Goal: Task Accomplishment & Management: Use online tool/utility

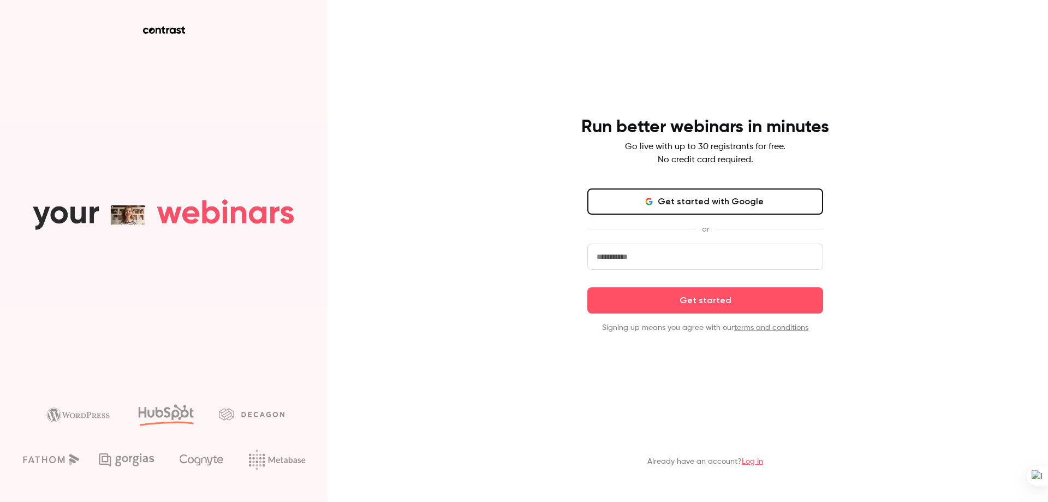
click at [668, 206] on button "Get started with Google" at bounding box center [705, 201] width 236 height 26
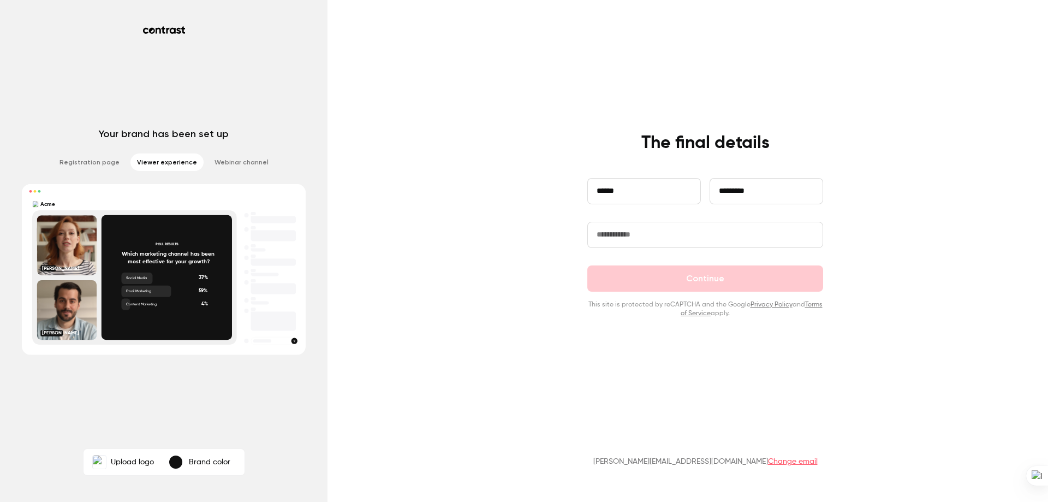
click at [673, 229] on input "text" at bounding box center [705, 235] width 236 height 26
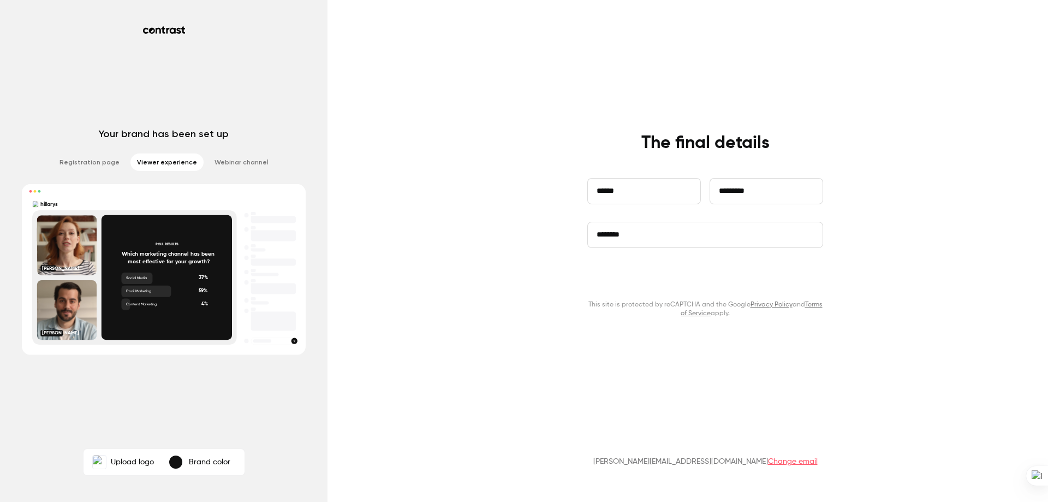
type input "********"
click at [688, 276] on button "Continue" at bounding box center [705, 278] width 236 height 26
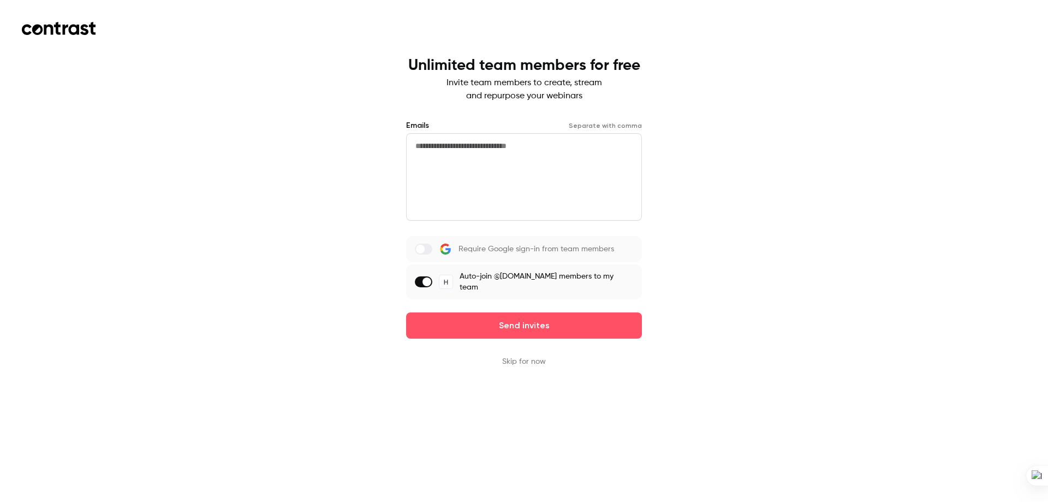
click at [520, 356] on button "Skip for now" at bounding box center [524, 361] width 44 height 11
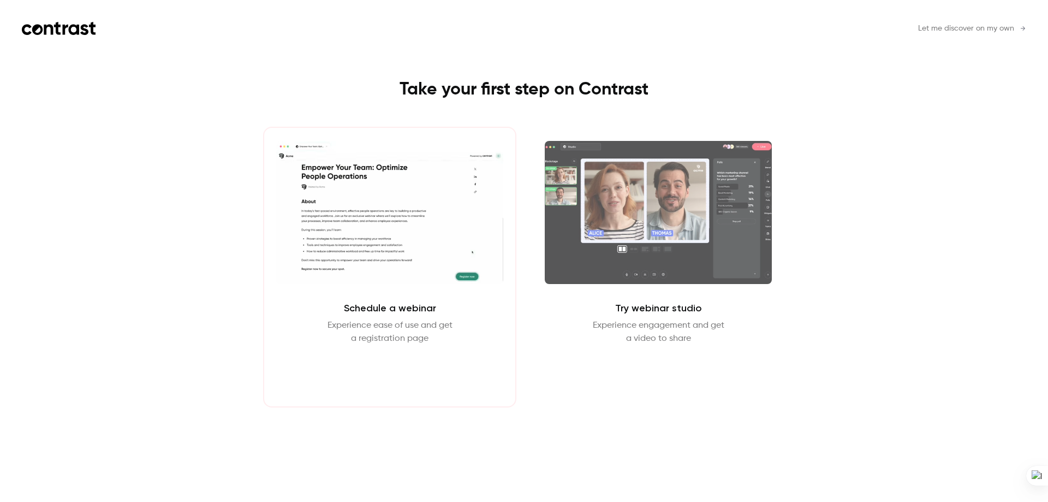
click at [396, 366] on button "Schedule webinar" at bounding box center [389, 371] width 93 height 26
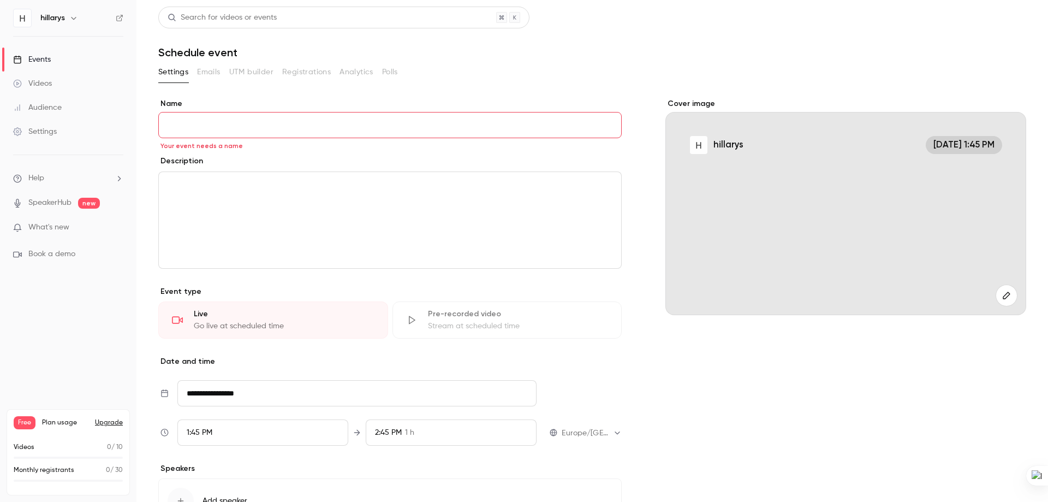
scroll to position [109, 0]
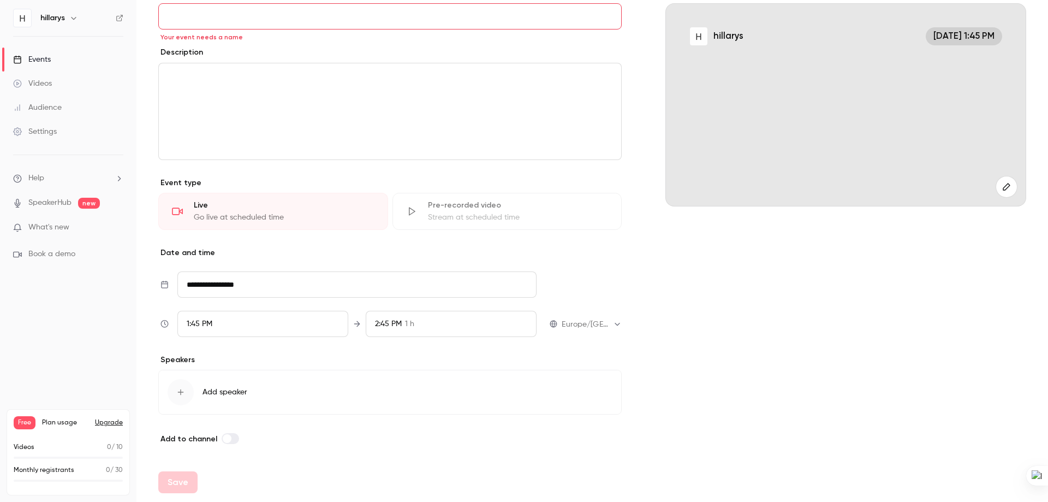
click at [180, 398] on div "button" at bounding box center [181, 392] width 26 height 26
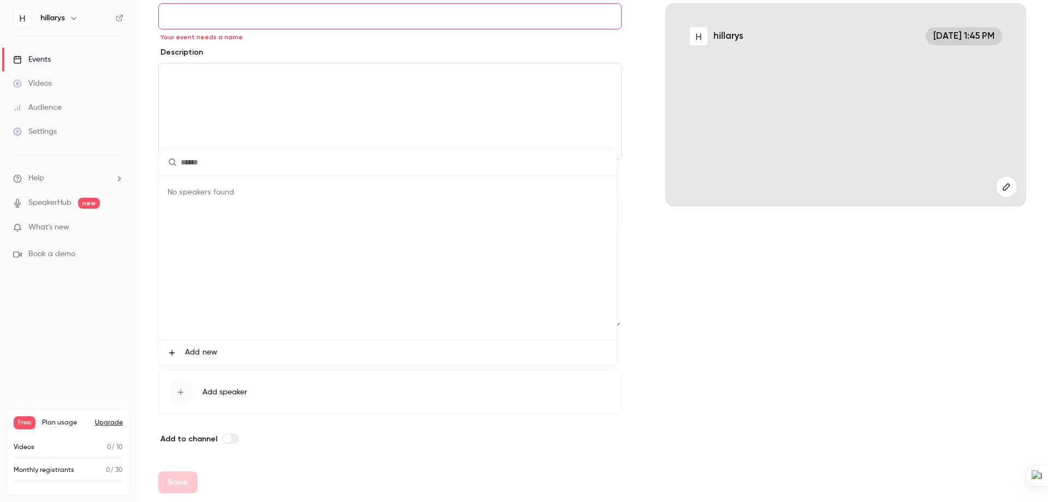
click at [60, 200] on div at bounding box center [524, 251] width 1048 height 502
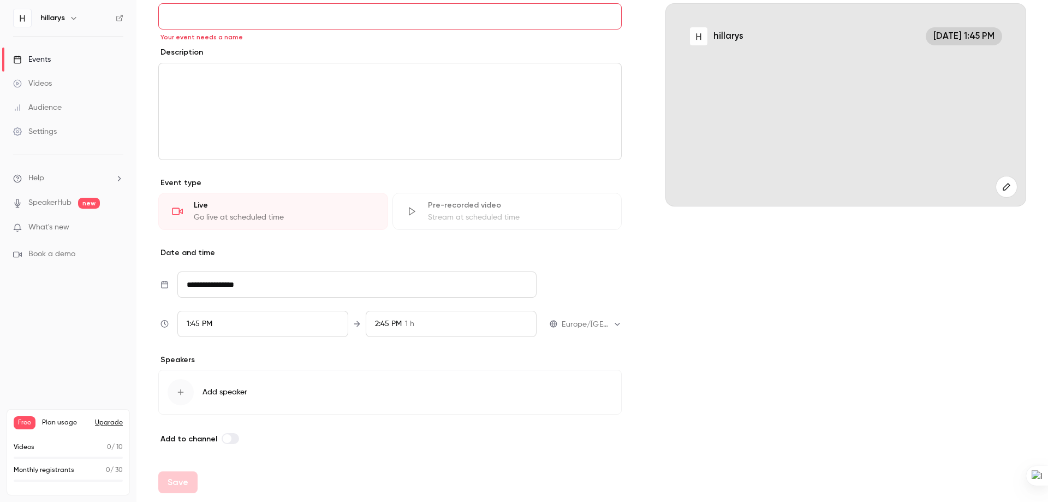
click at [58, 207] on link "SpeakerHub" at bounding box center [49, 202] width 43 height 11
click at [51, 251] on span "Book a demo" at bounding box center [51, 253] width 47 height 11
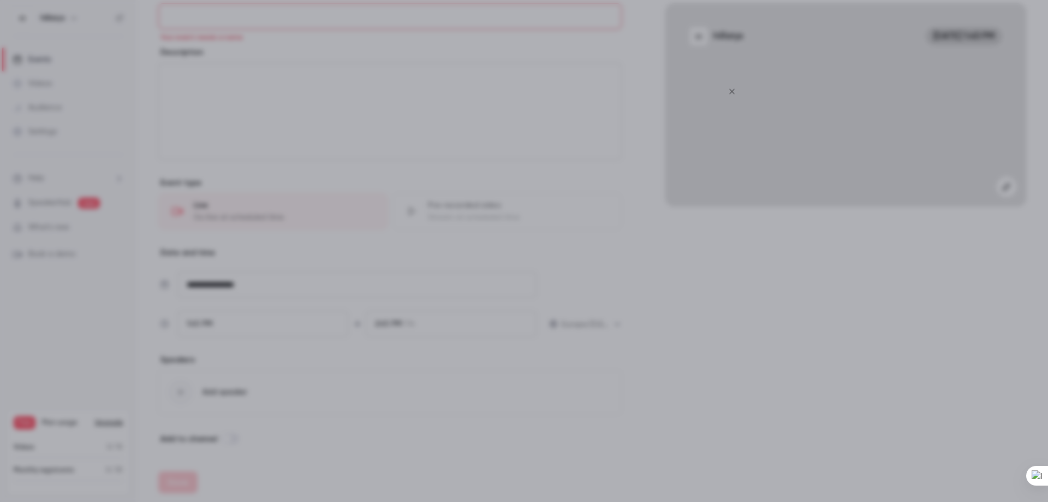
click at [735, 92] on icon "Close" at bounding box center [732, 91] width 13 height 9
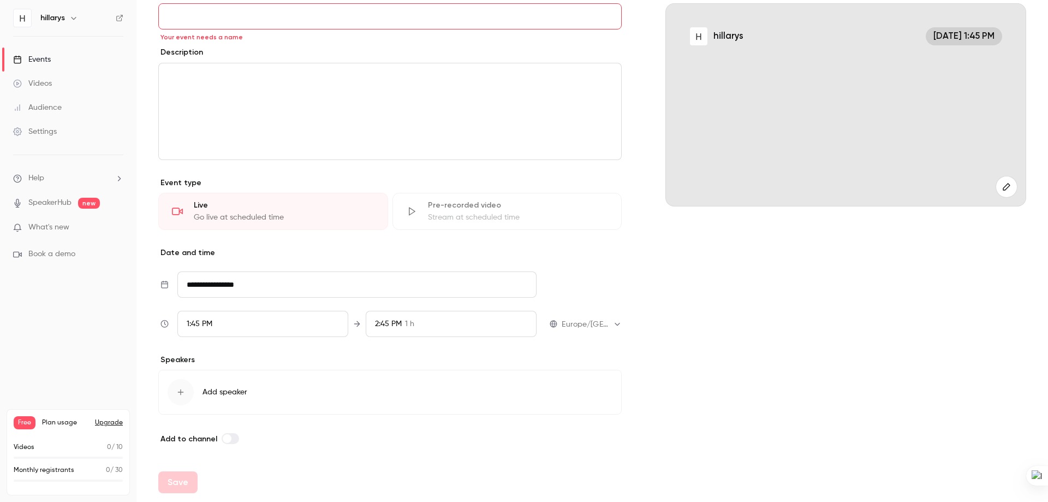
scroll to position [0, 0]
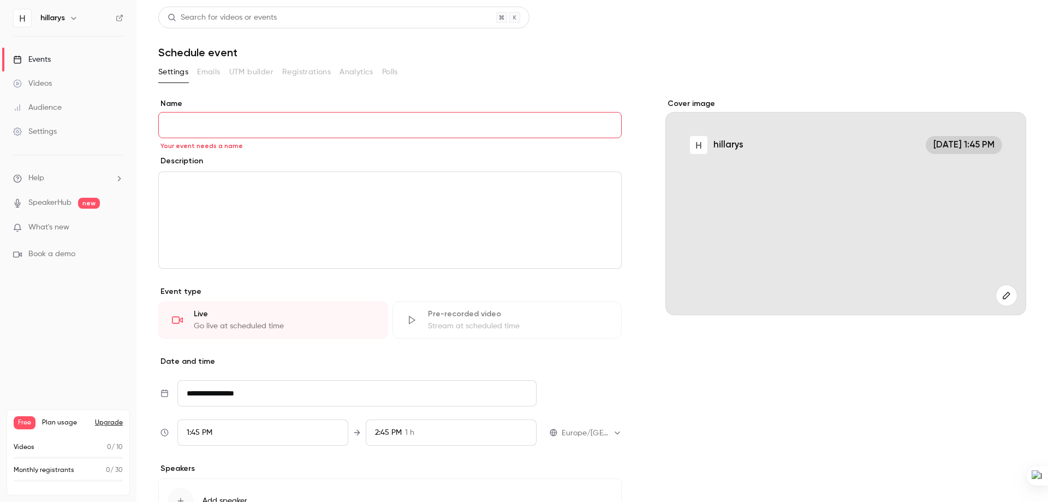
click at [111, 423] on button "Upgrade" at bounding box center [109, 422] width 28 height 9
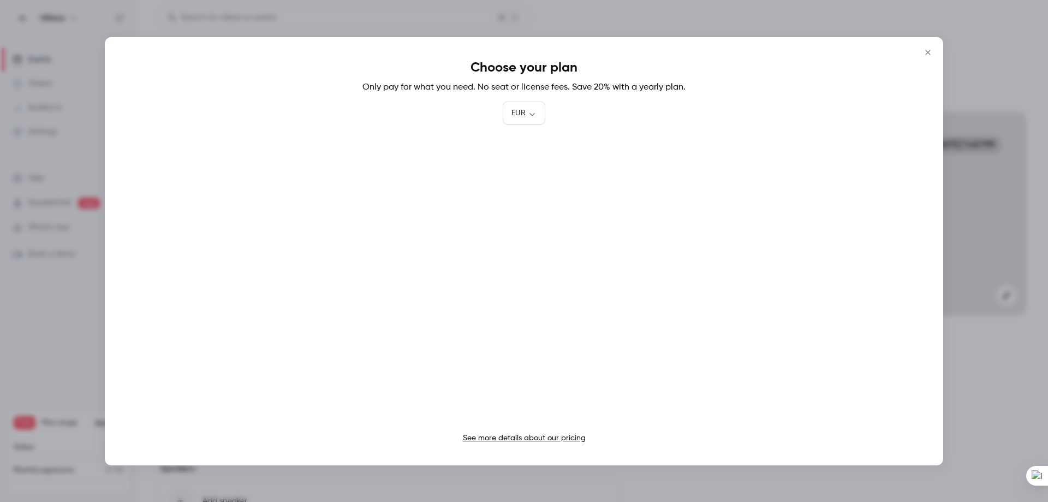
click at [927, 51] on icon "Close" at bounding box center [927, 52] width 5 height 5
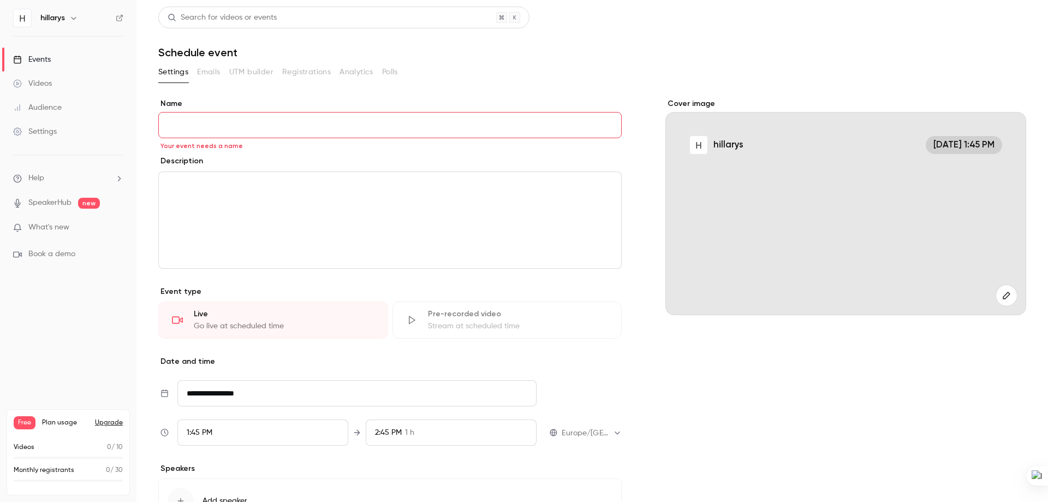
click at [38, 87] on div "Videos" at bounding box center [32, 83] width 39 height 11
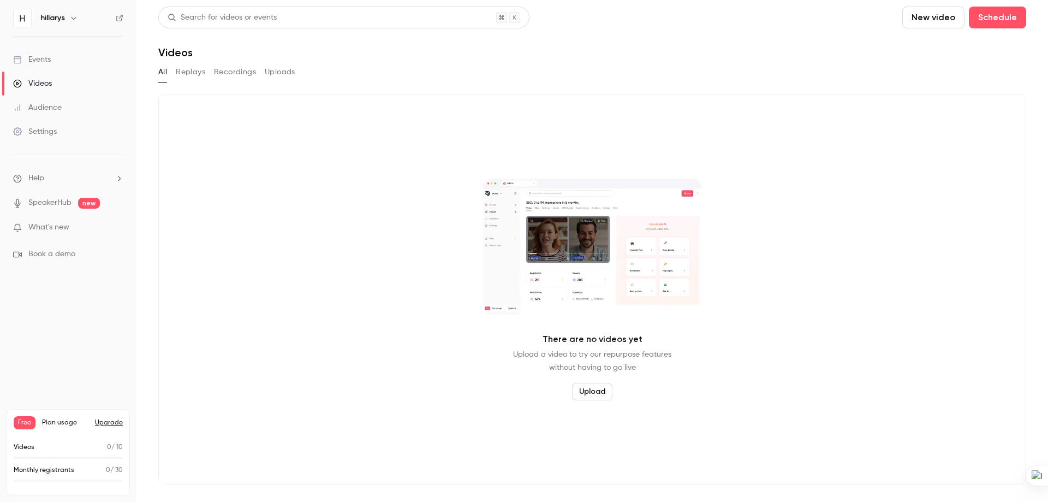
click at [588, 389] on button "Upload" at bounding box center [592, 391] width 40 height 17
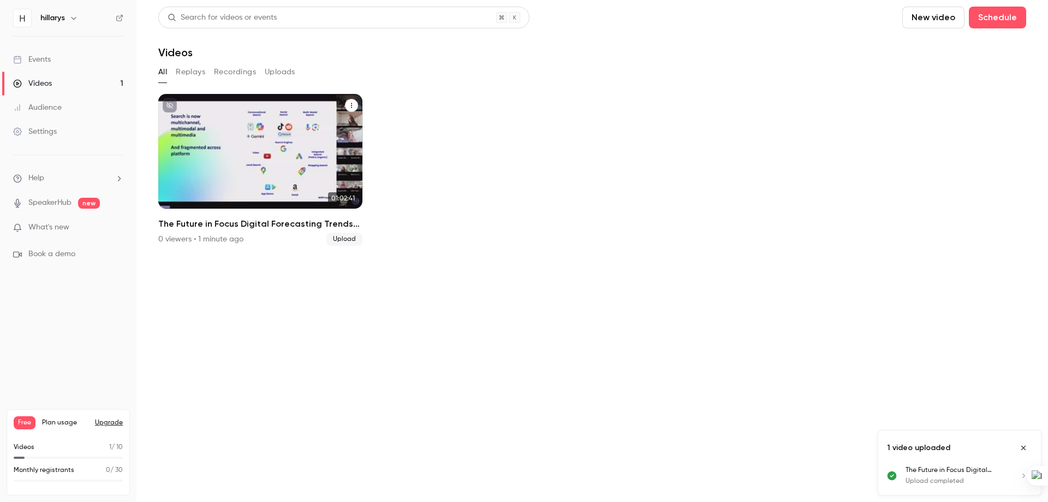
click at [348, 241] on span "Upload" at bounding box center [344, 239] width 36 height 13
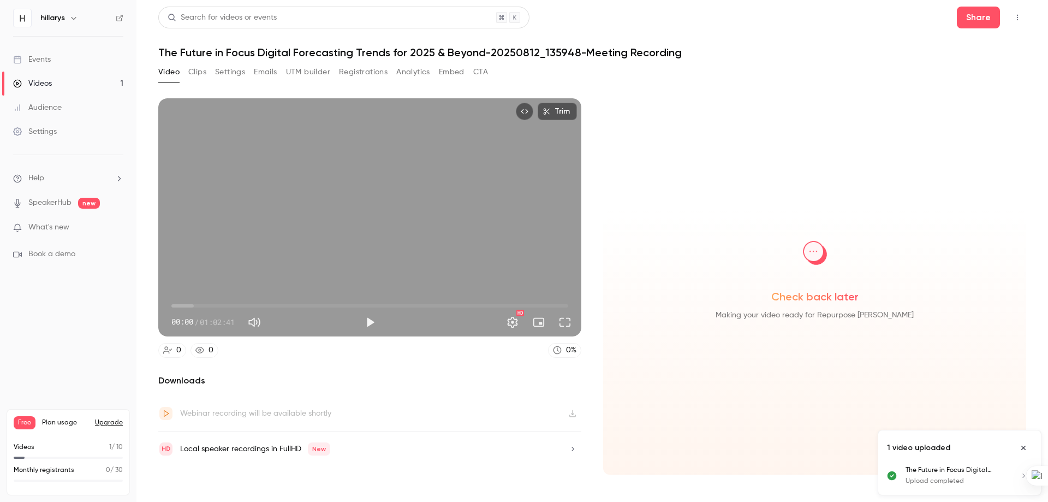
click at [196, 74] on button "Clips" at bounding box center [197, 71] width 18 height 17
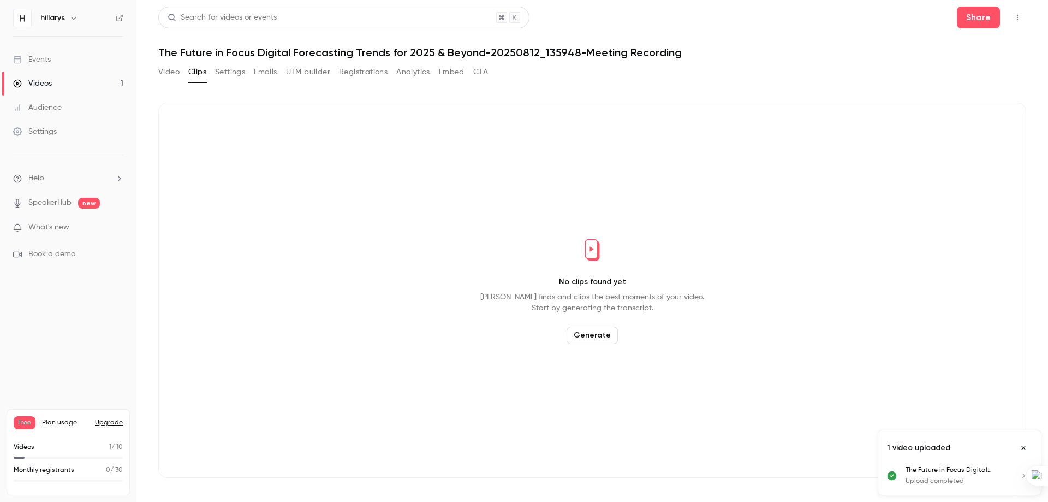
click at [593, 332] on button "Generate" at bounding box center [592, 334] width 51 height 17
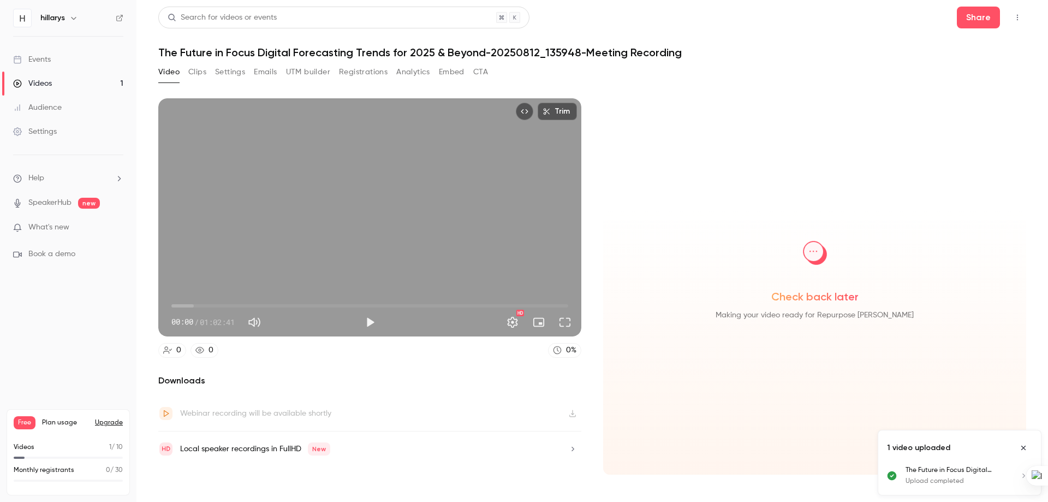
click at [1024, 448] on icon "Close uploads list" at bounding box center [1023, 447] width 4 height 4
click at [193, 72] on button "Clips" at bounding box center [197, 71] width 18 height 17
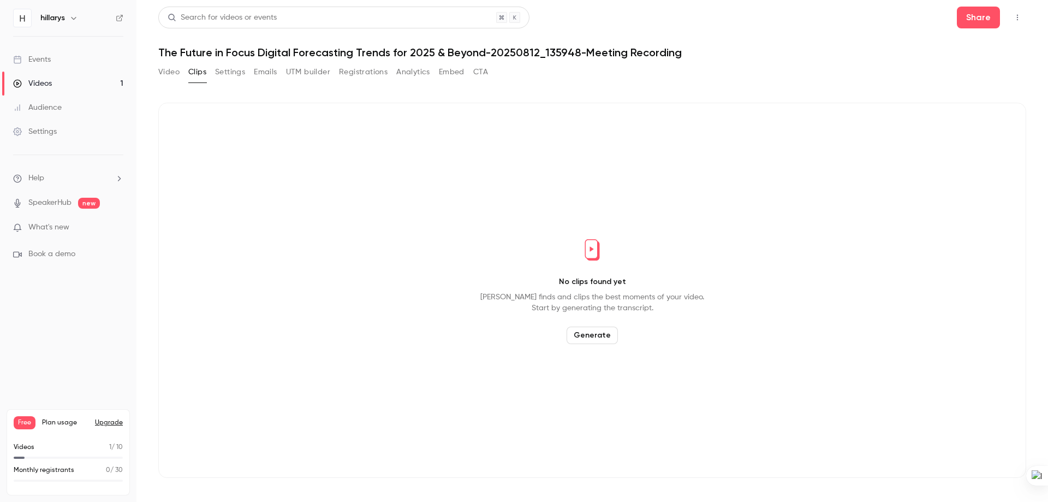
click at [585, 332] on button "Generate" at bounding box center [592, 334] width 51 height 17
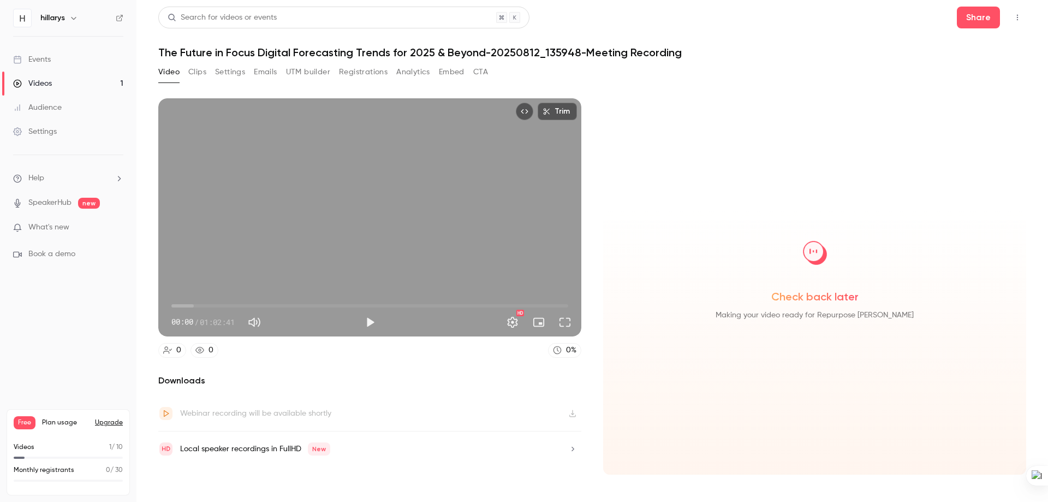
click at [198, 71] on button "Clips" at bounding box center [197, 71] width 18 height 17
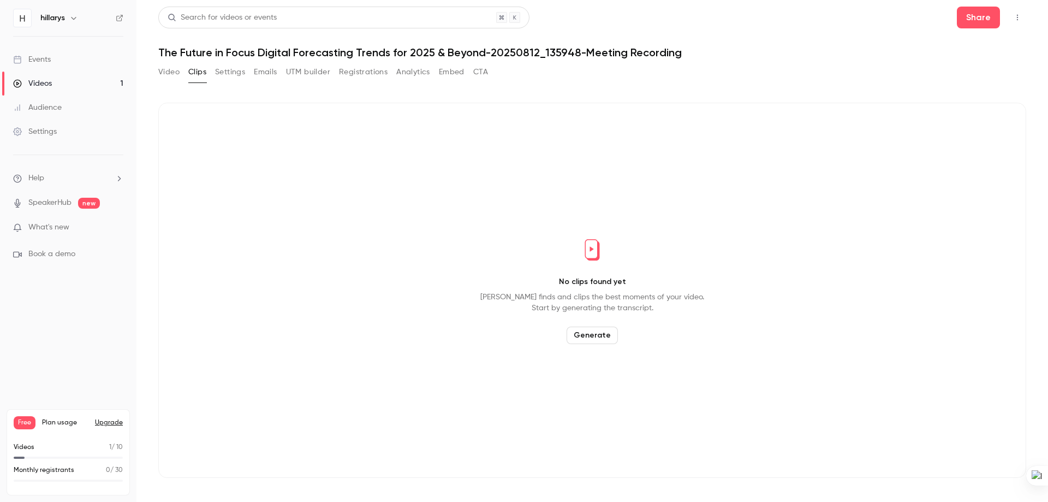
click at [604, 331] on button "Generate" at bounding box center [592, 334] width 51 height 17
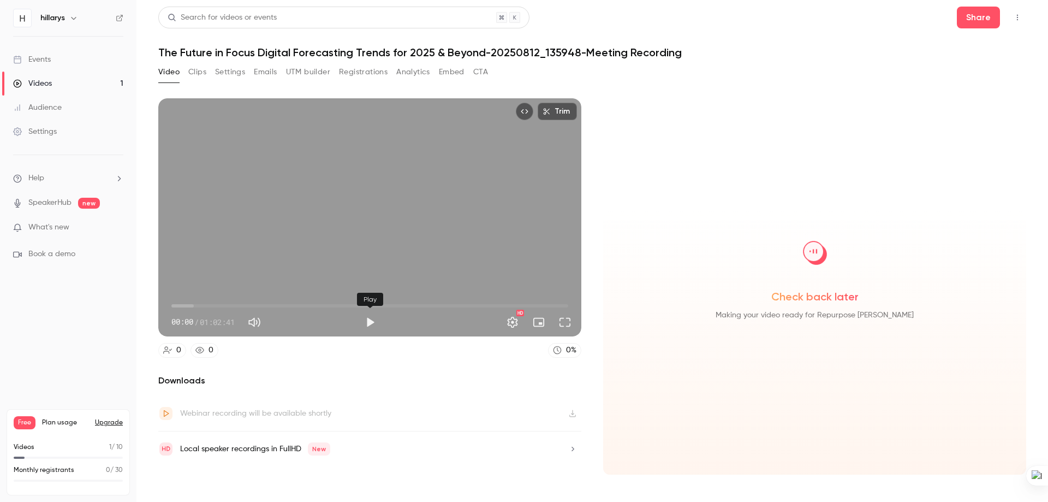
click at [372, 325] on button "Play" at bounding box center [370, 322] width 22 height 22
type input "***"
click at [372, 325] on button "Pause" at bounding box center [370, 322] width 22 height 22
click at [223, 68] on button "Settings" at bounding box center [230, 71] width 30 height 17
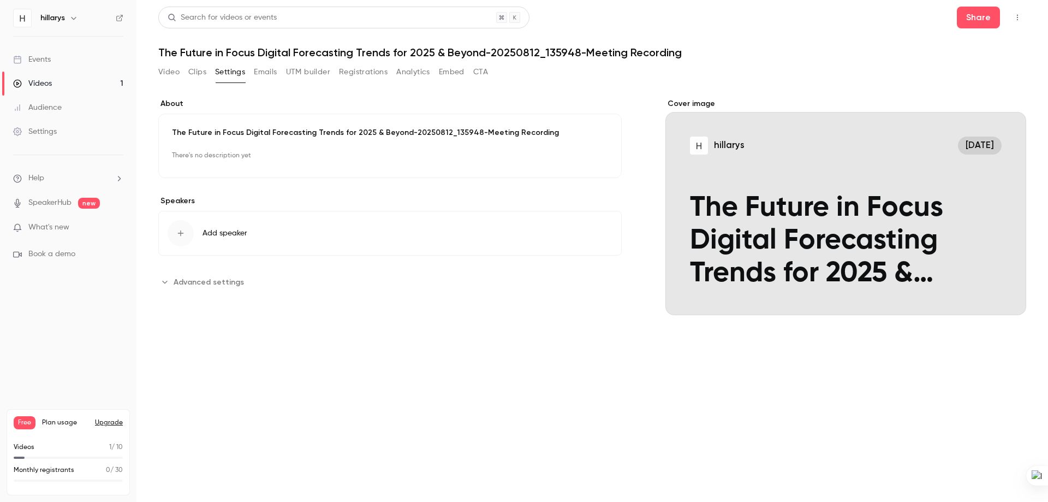
click at [190, 282] on span "Advanced settings" at bounding box center [209, 281] width 70 height 11
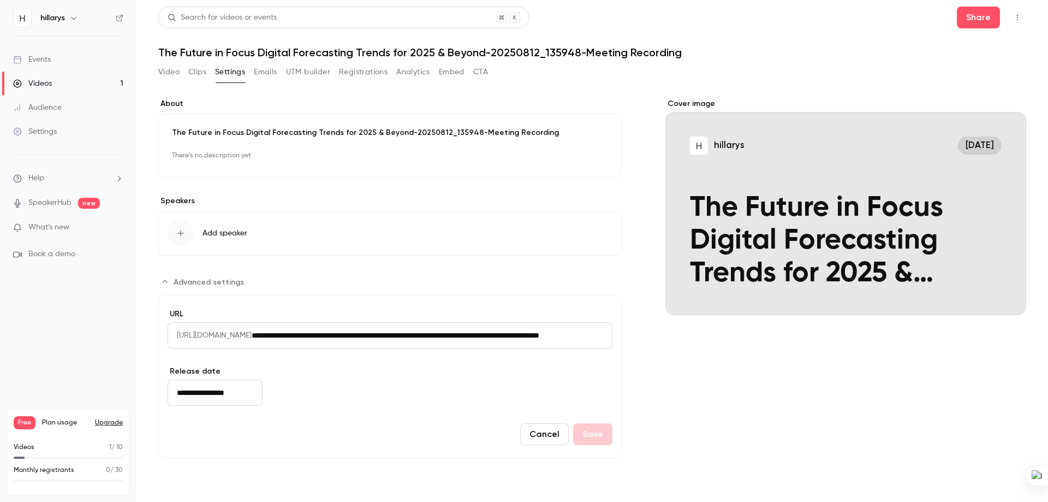
click at [204, 70] on button "Clips" at bounding box center [197, 71] width 18 height 17
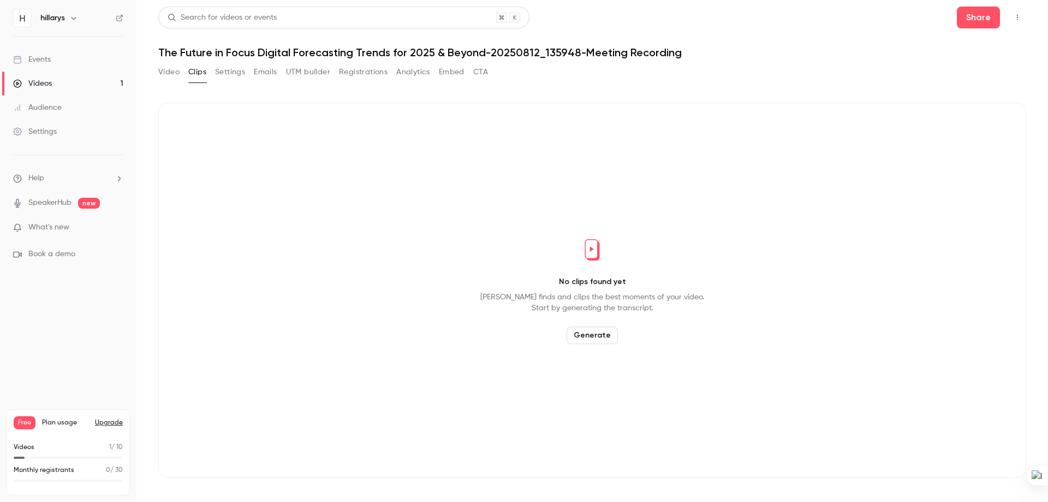
click at [591, 332] on button "Generate" at bounding box center [592, 334] width 51 height 17
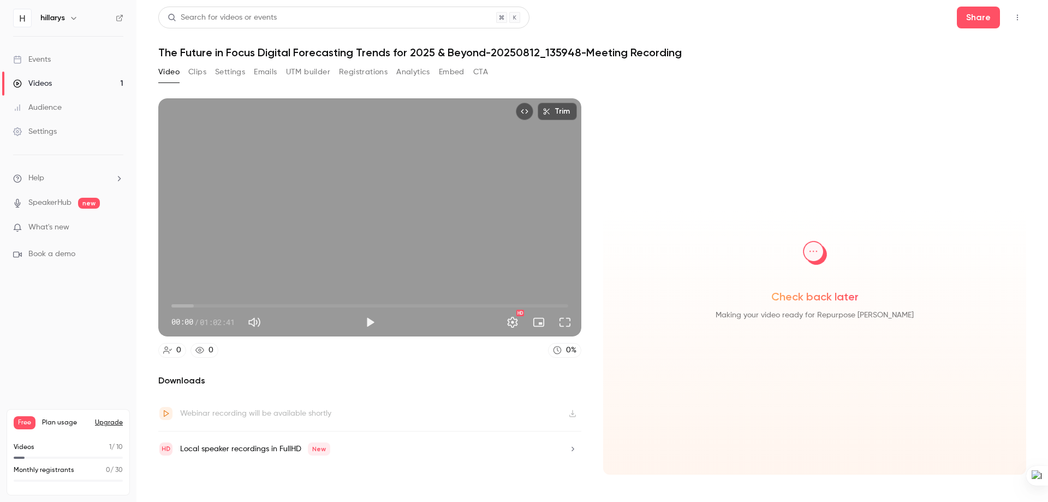
click at [36, 232] on span "What's new" at bounding box center [48, 227] width 41 height 11
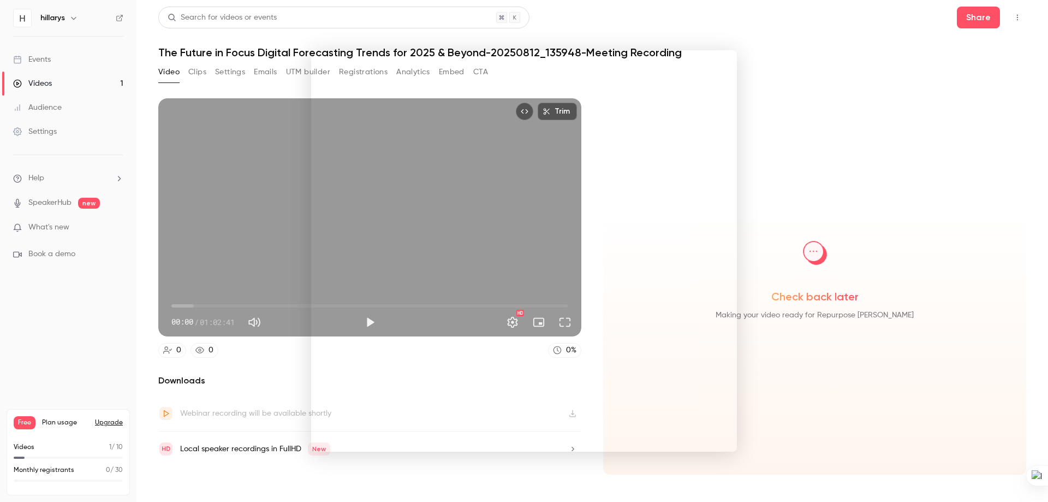
click at [792, 96] on div at bounding box center [524, 251] width 1048 height 502
